Goal: Find contact information: Find contact information

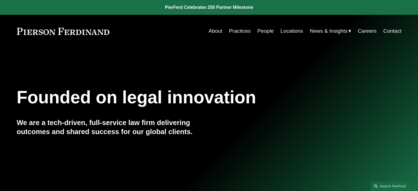
click at [262, 32] on link "People" at bounding box center [265, 31] width 16 height 10
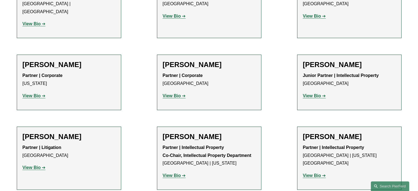
scroll to position [3463, 0]
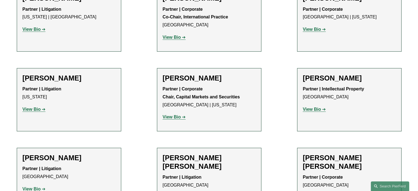
scroll to position [3903, 0]
